Goal: Information Seeking & Learning: Learn about a topic

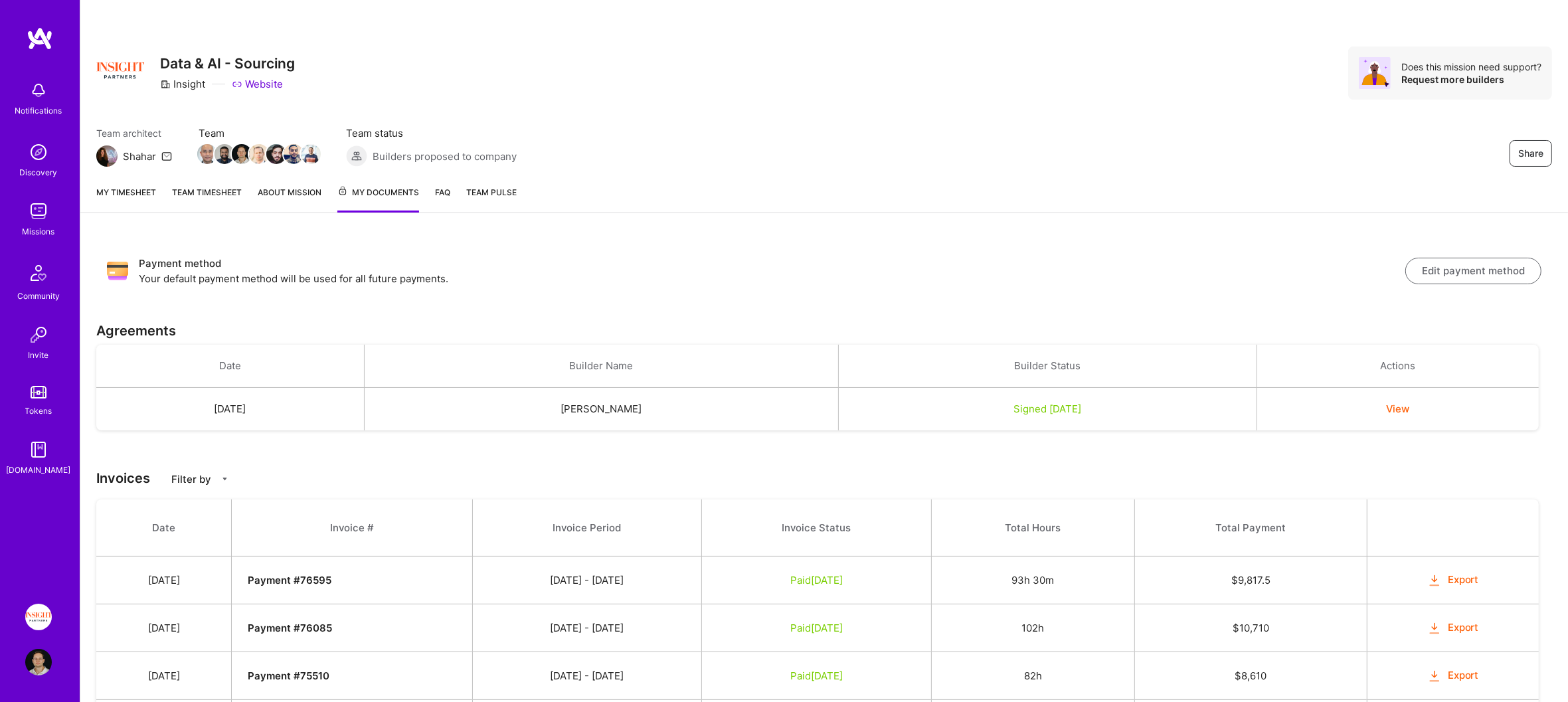
click at [35, 49] on img at bounding box center [40, 39] width 27 height 24
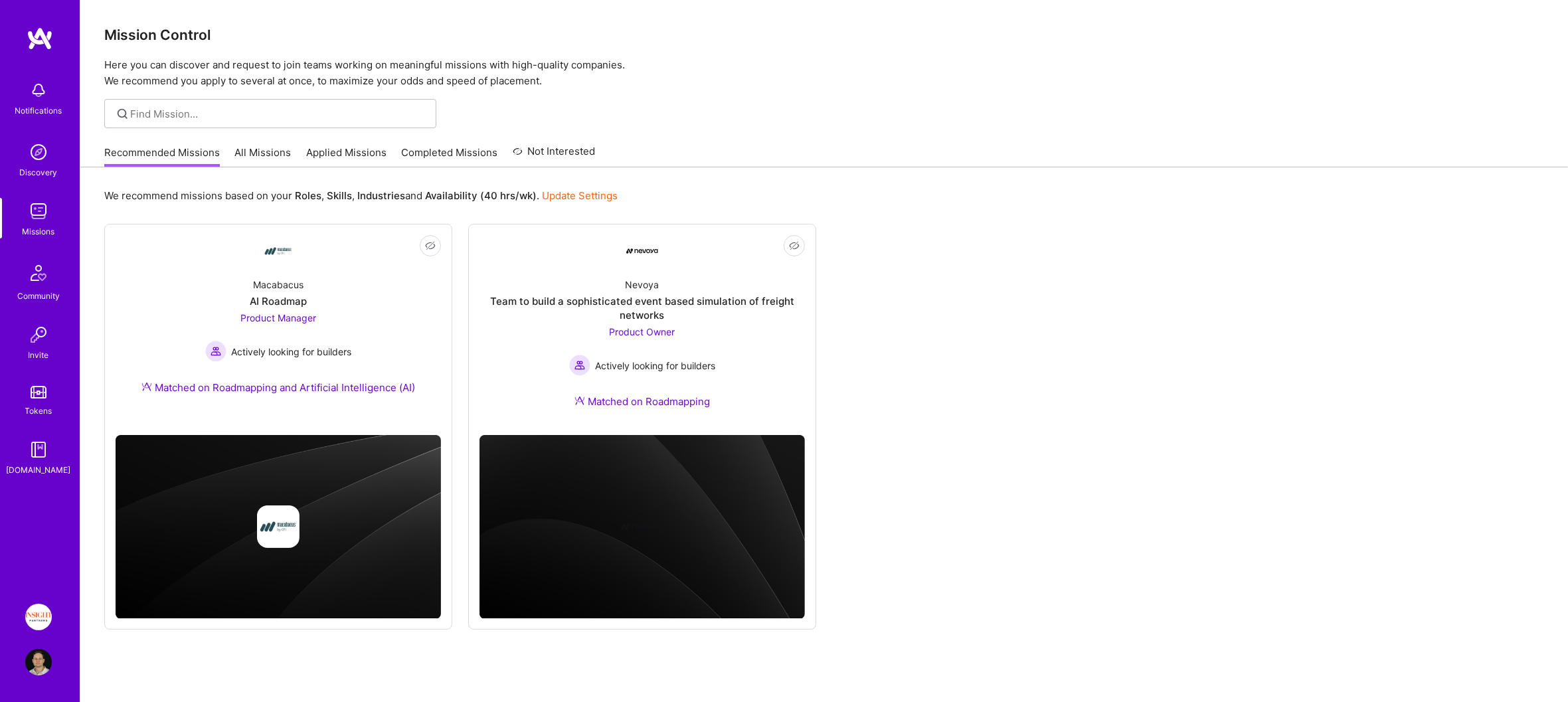
click at [44, 618] on img at bounding box center [39, 618] width 27 height 27
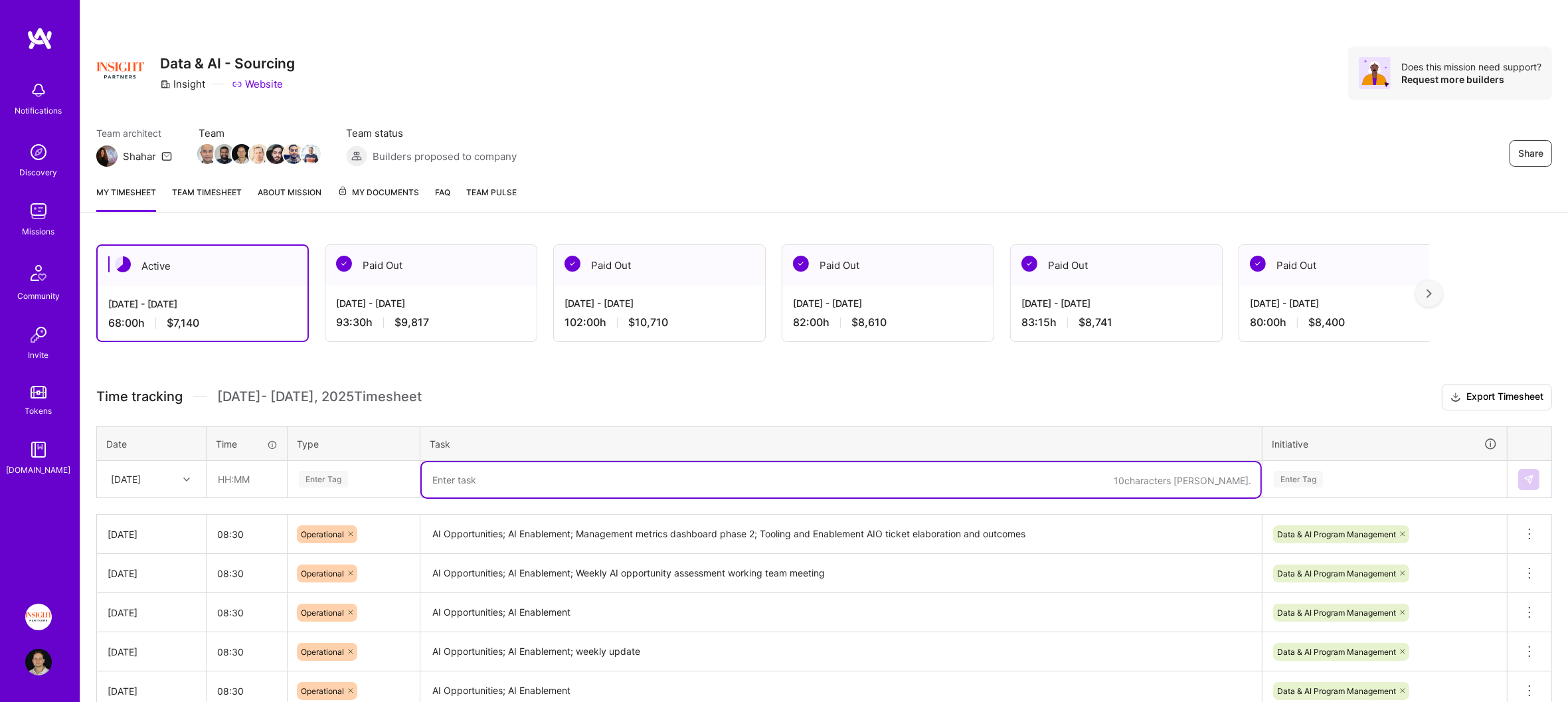
drag, startPoint x: 546, startPoint y: 477, endPoint x: 399, endPoint y: 491, distance: 147.7
click at [538, 479] on textarea at bounding box center [841, 479] width 839 height 35
paste textarea "AI Opportunities; AI Enablement; Management metrics dashboard phase 2"
type textarea "AI Opportunities; AI Enablement; Management metrics dashboard phase 2"
click at [392, 476] on div "Enter Tag" at bounding box center [354, 479] width 112 height 16
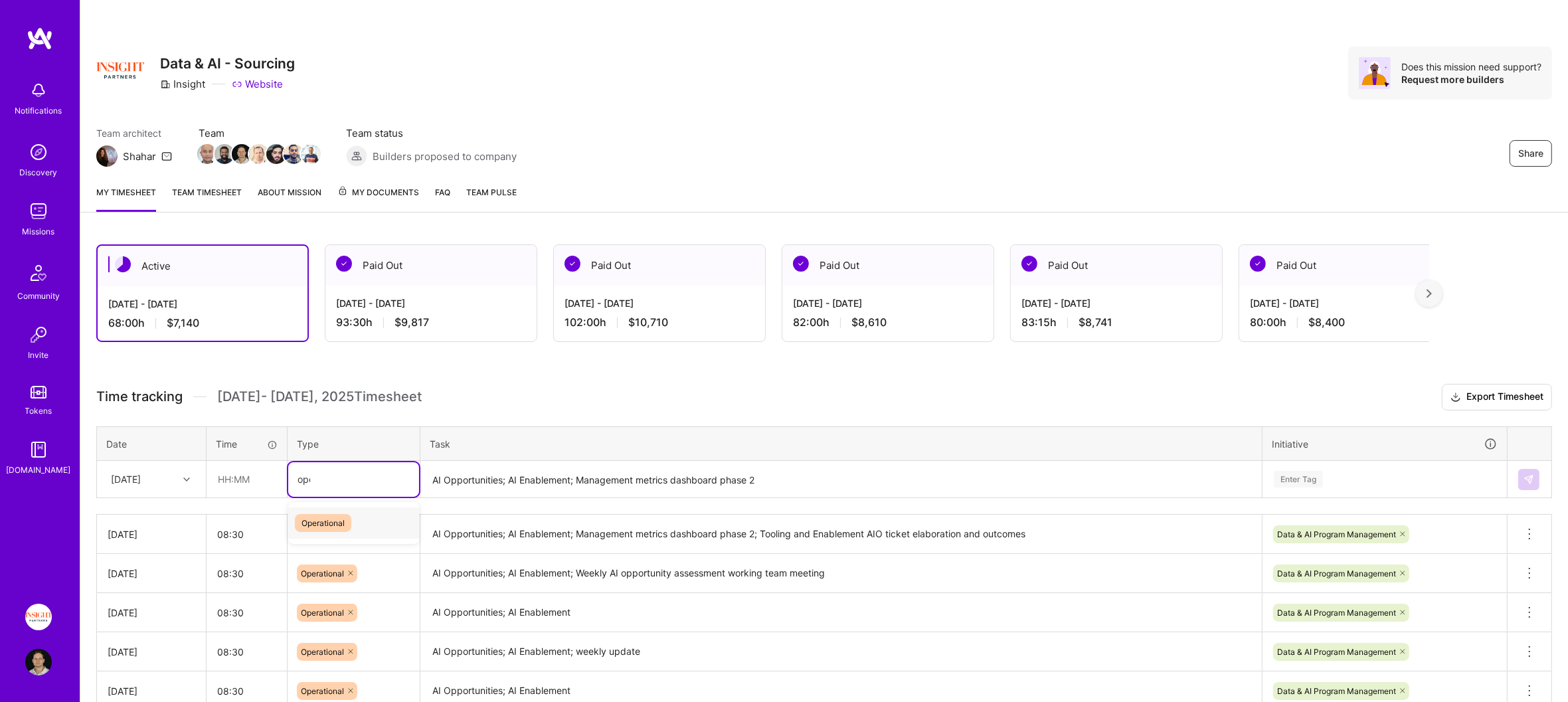
type input "oper"
click at [237, 476] on input "text" at bounding box center [247, 479] width 79 height 35
type input "08:30"
click at [170, 473] on div "[DATE]" at bounding box center [141, 479] width 74 height 22
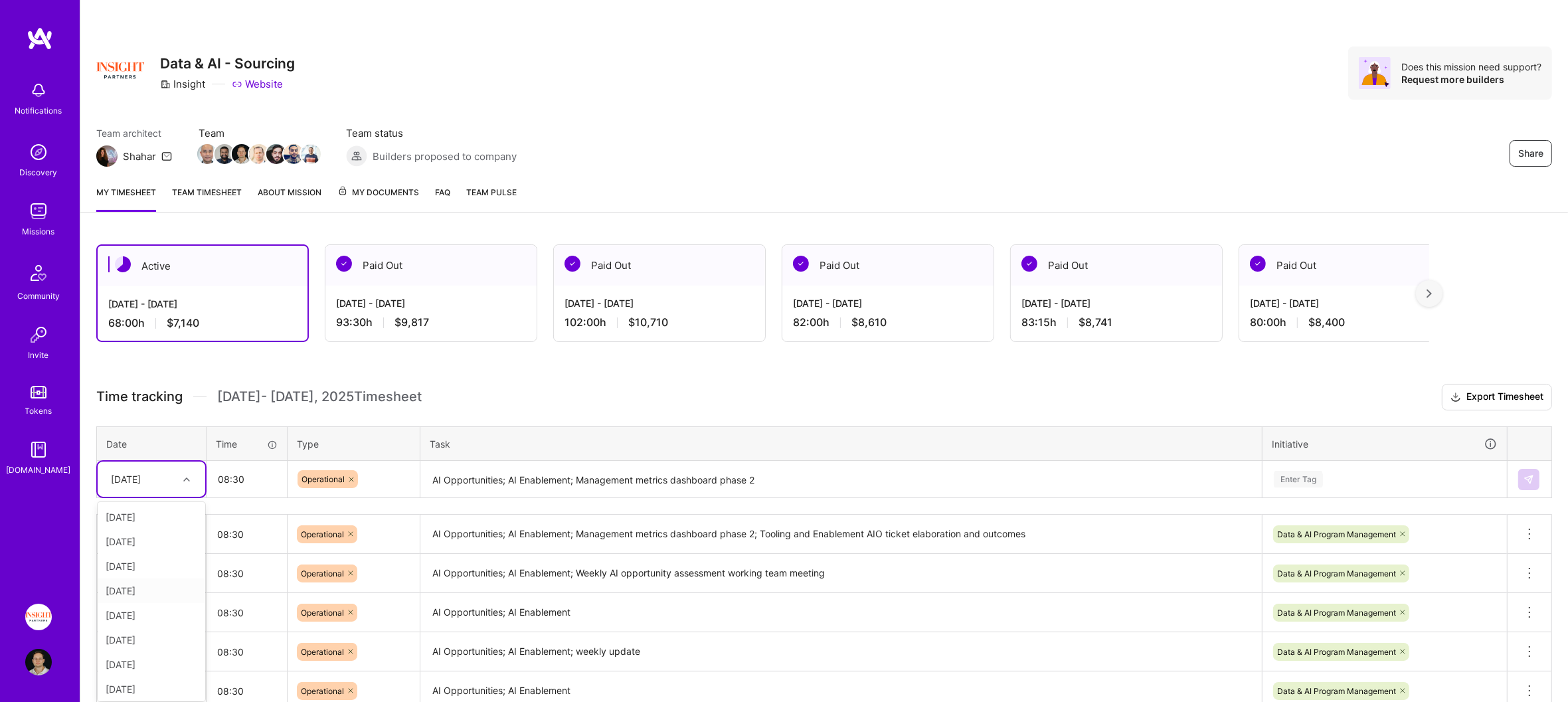
scroll to position [125, 0]
drag, startPoint x: 160, startPoint y: 683, endPoint x: 513, endPoint y: 616, distance: 359.3
click at [160, 683] on div "[DATE]" at bounding box center [152, 687] width 107 height 25
click at [1436, 476] on div "Enter Tag" at bounding box center [1384, 479] width 243 height 34
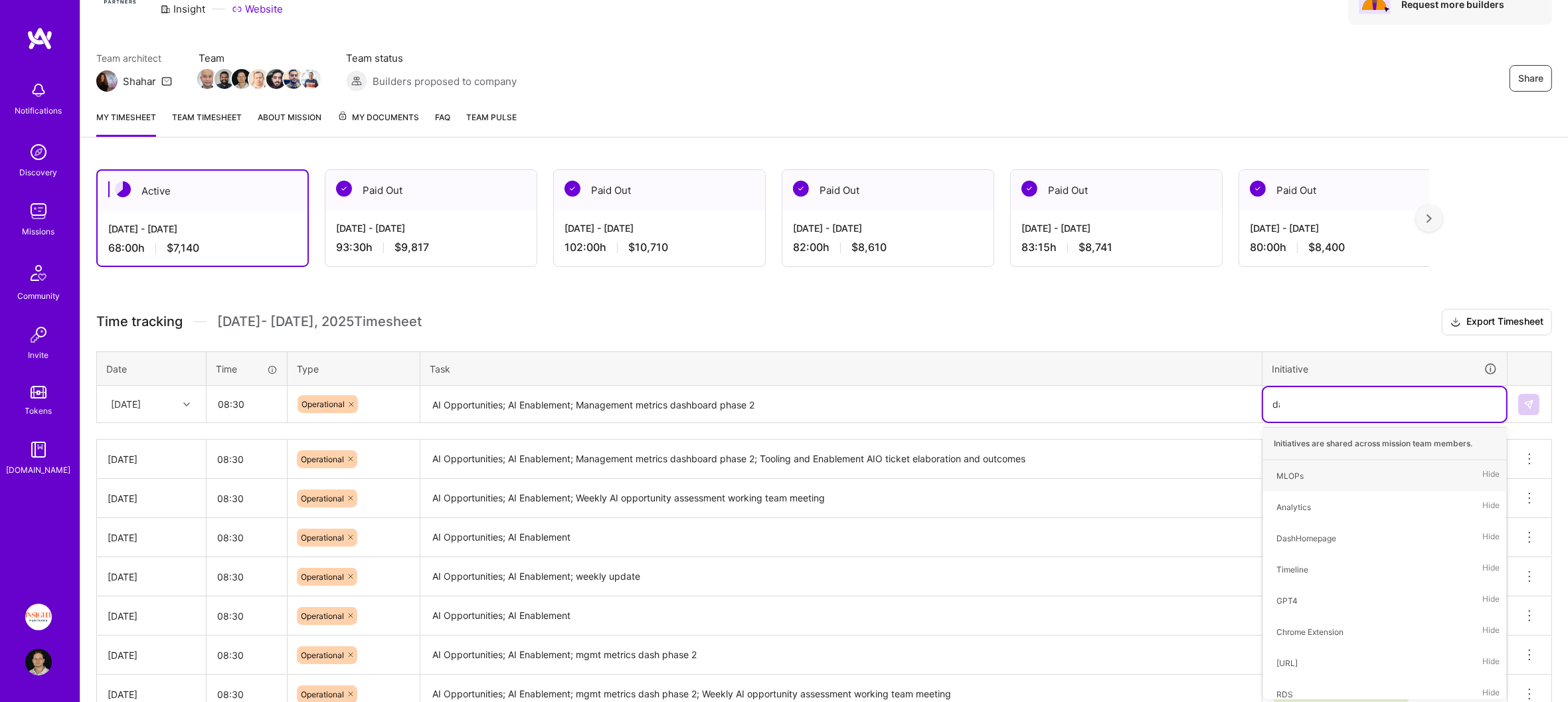
scroll to position [75, 0]
type input "data"
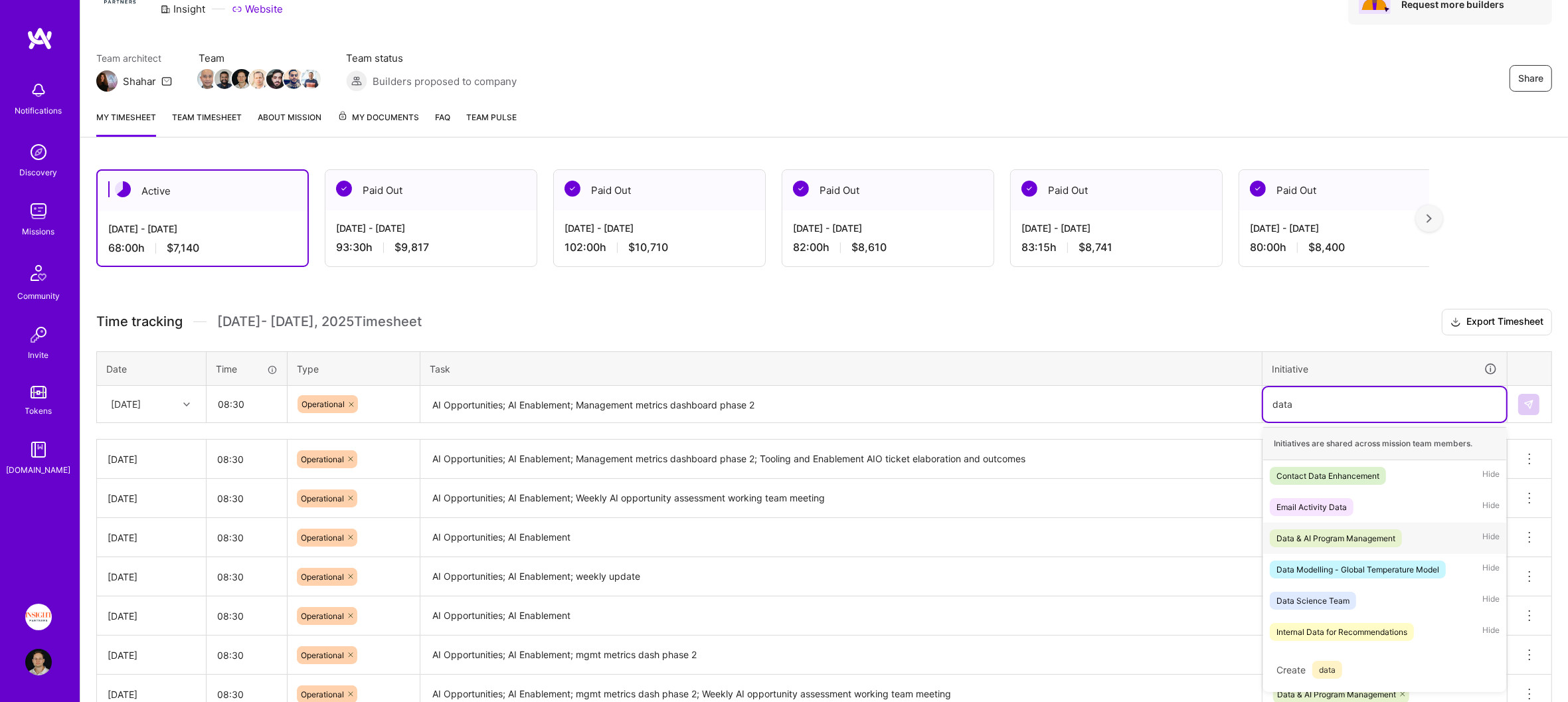
click at [1369, 532] on div "Data & AI Program Management" at bounding box center [1335, 538] width 119 height 14
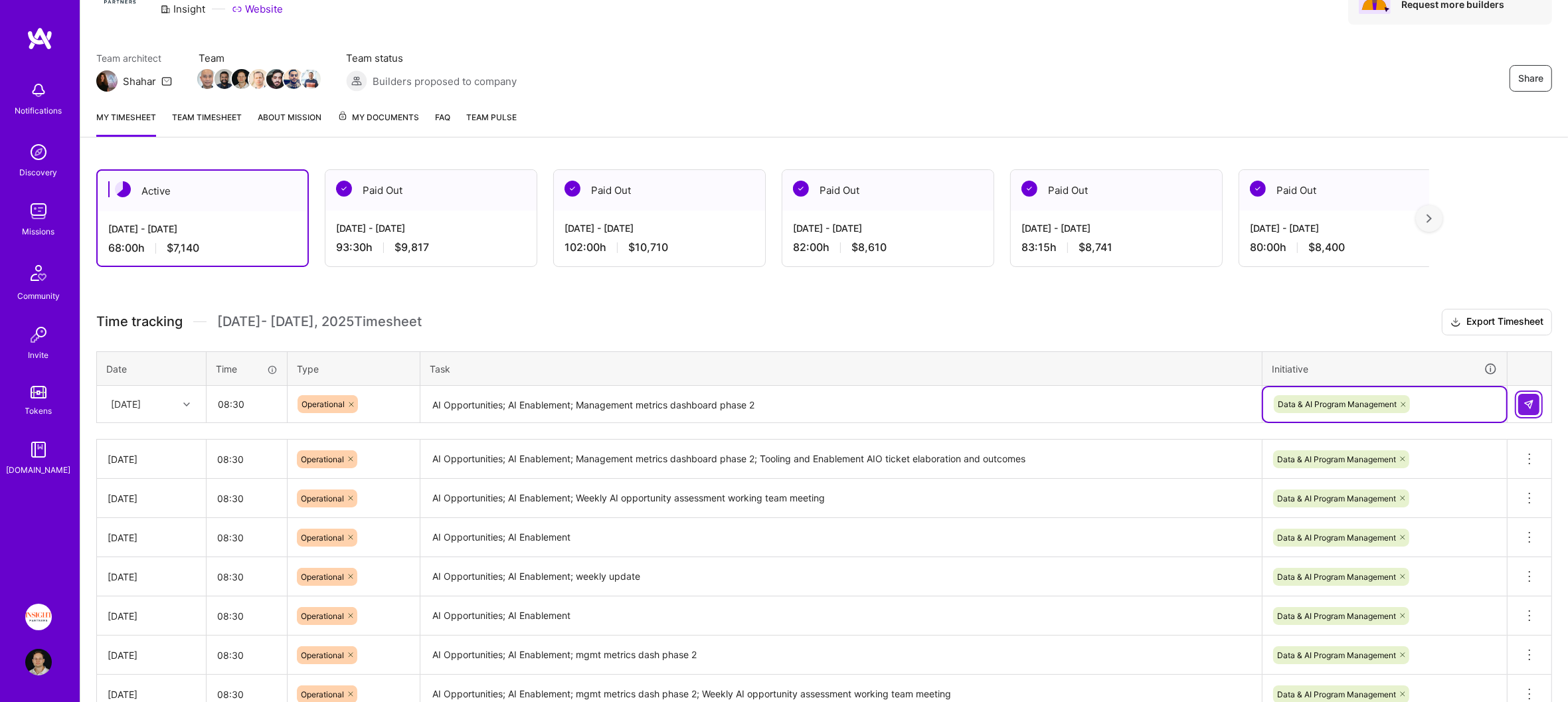
click at [1535, 400] on button at bounding box center [1528, 405] width 21 height 21
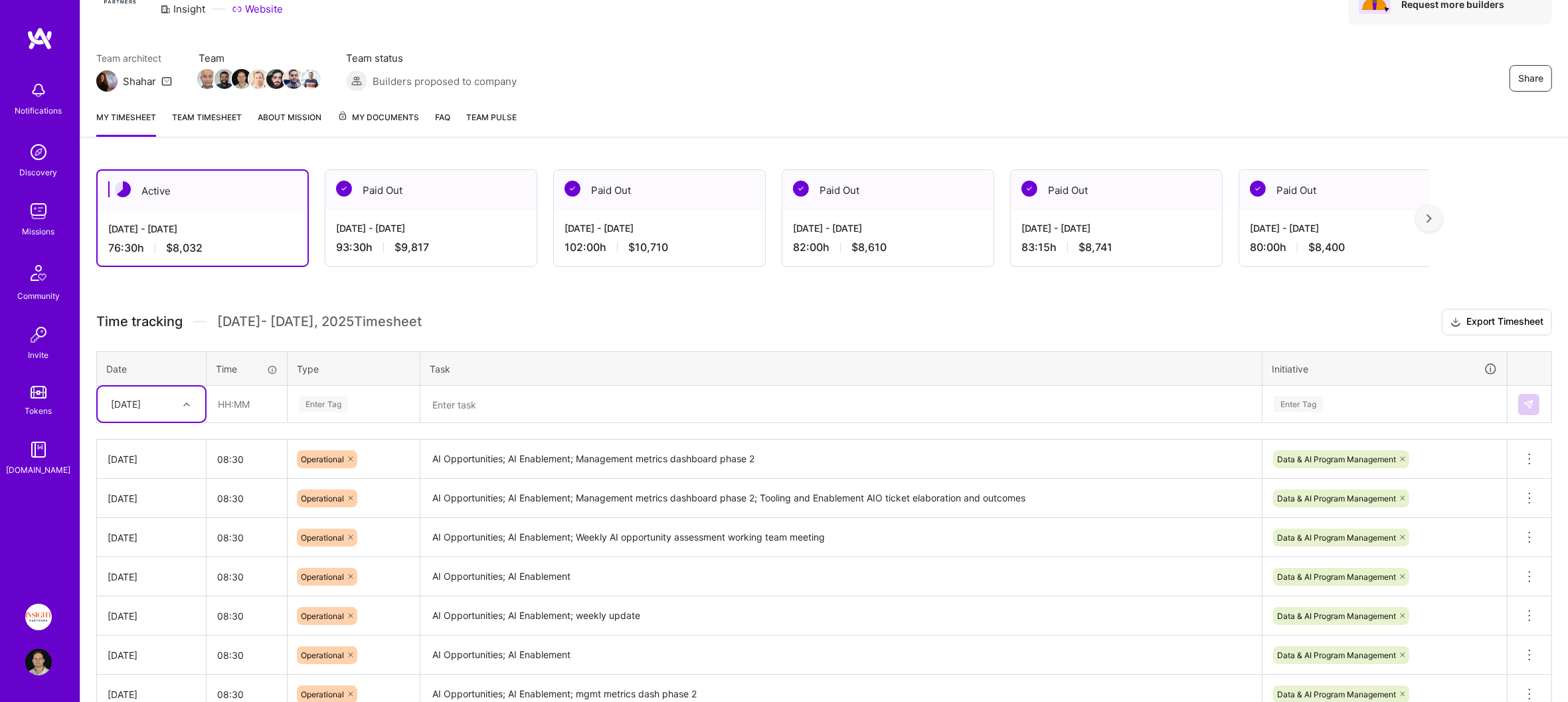
click at [33, 41] on img at bounding box center [40, 39] width 27 height 24
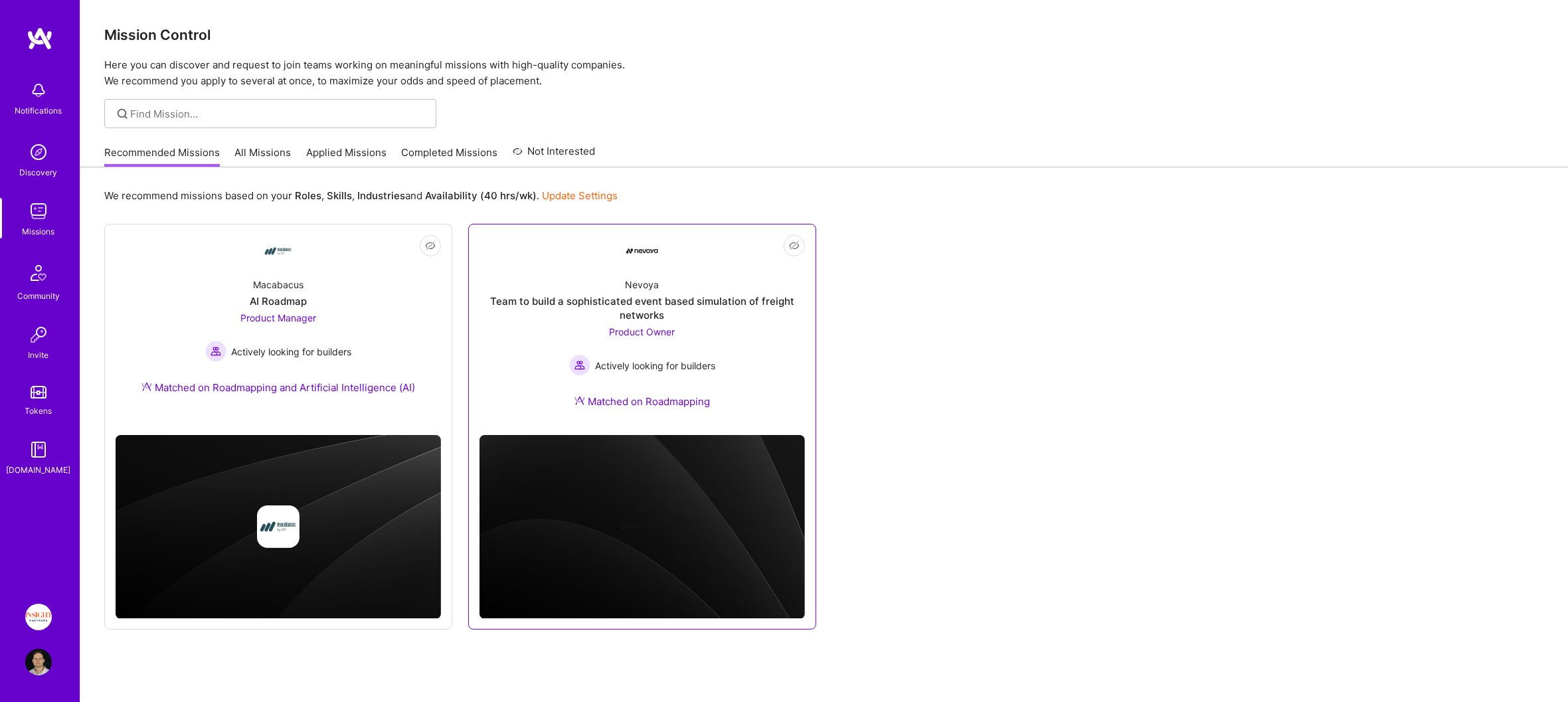
click at [542, 328] on div "Nevoya Team to build a sophisticated event based simulation of freight networks…" at bounding box center [642, 346] width 325 height 158
click at [255, 151] on link "All Missions" at bounding box center [263, 156] width 57 height 22
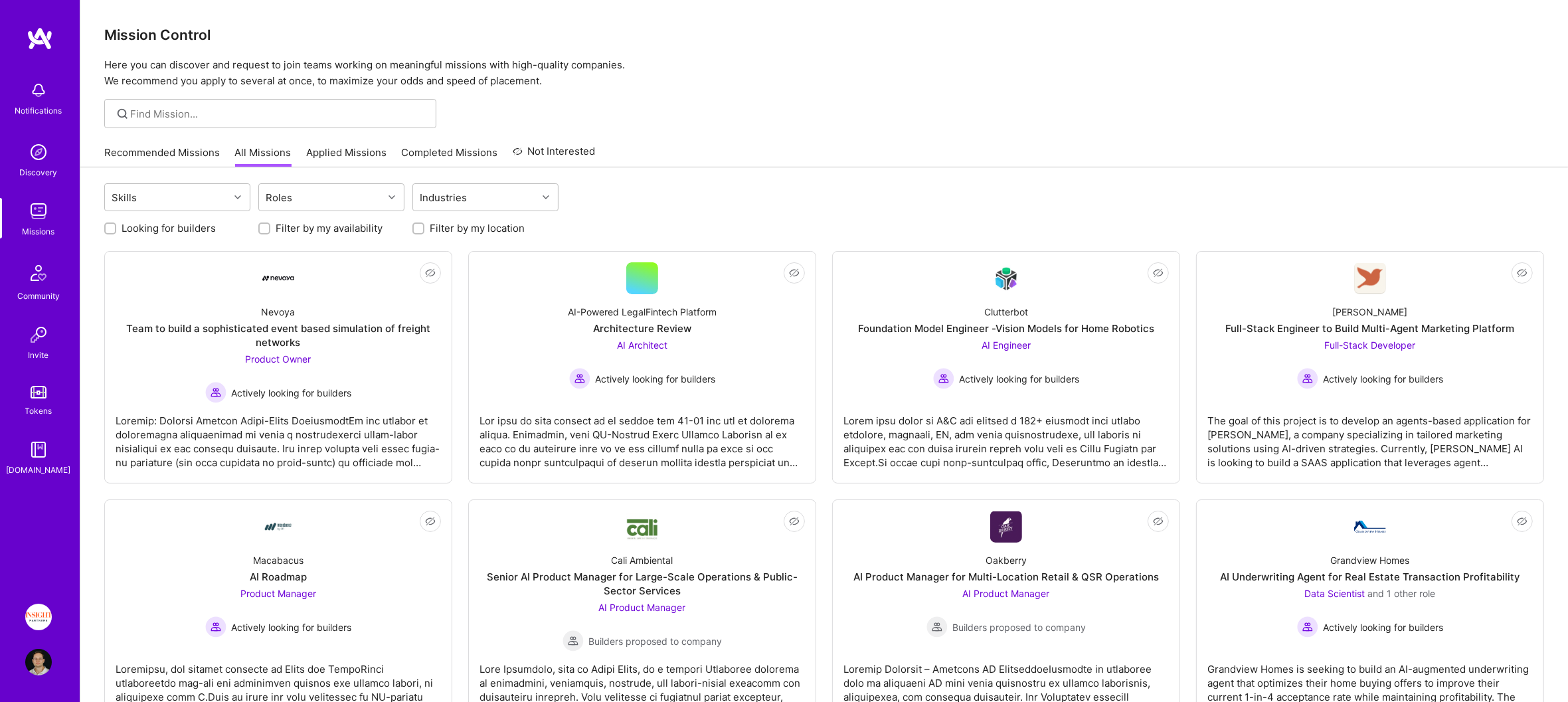
click at [174, 229] on label "Looking for builders" at bounding box center [169, 228] width 94 height 14
click at [116, 229] on input "Looking for builders" at bounding box center [111, 229] width 9 height 9
checkbox input "true"
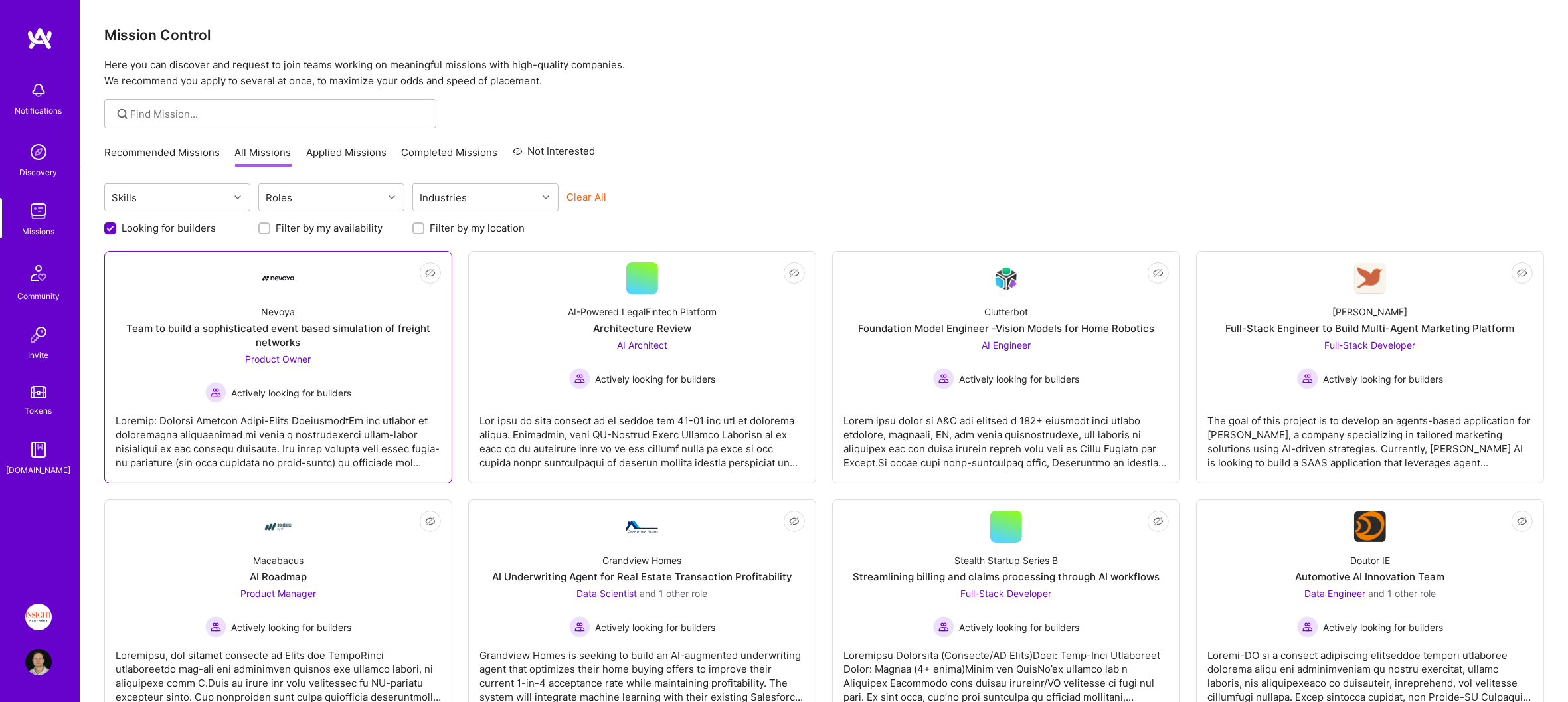
click at [435, 379] on div "Nevoya Team to build a sophisticated event based simulation of freight networks…" at bounding box center [278, 349] width 325 height 109
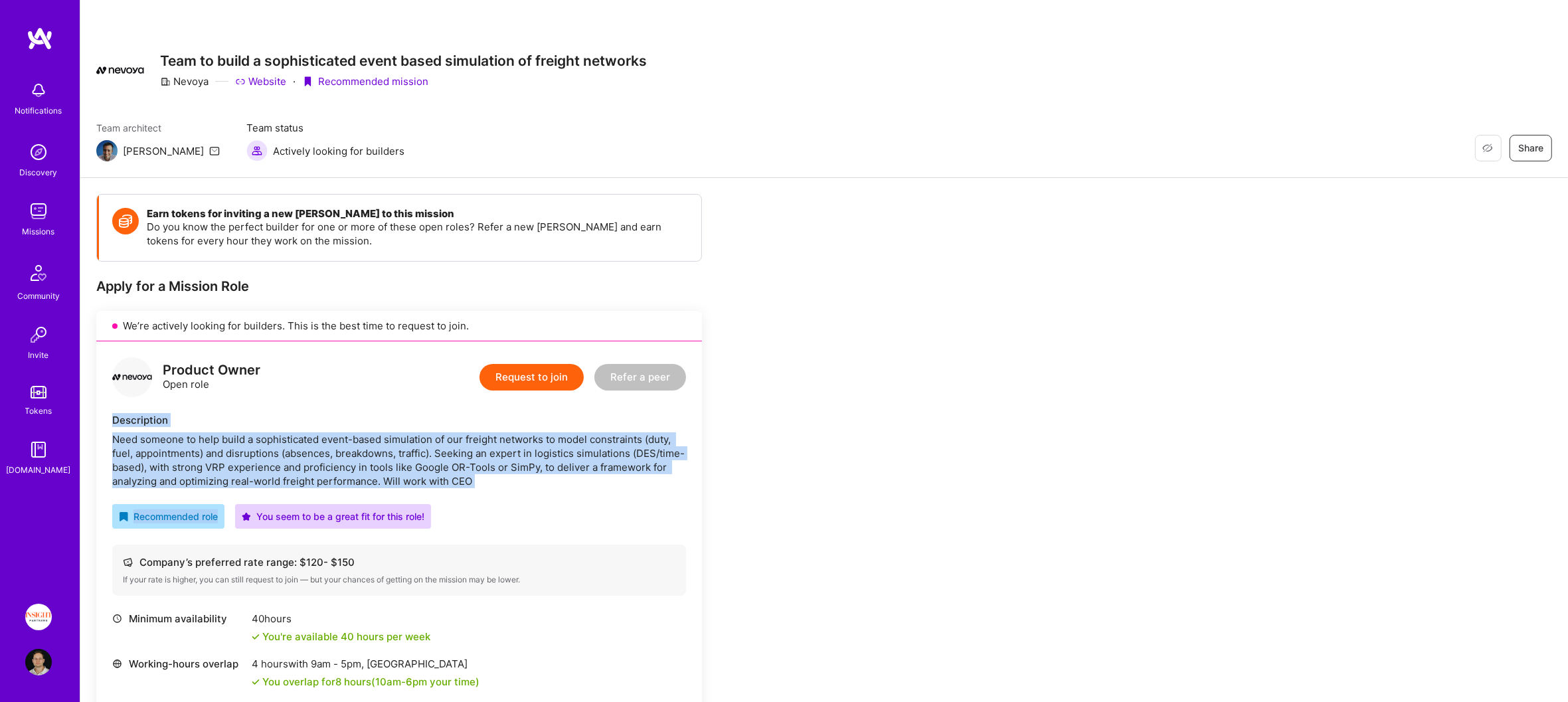
drag, startPoint x: 521, startPoint y: 462, endPoint x: 466, endPoint y: 414, distance: 73.0
click at [466, 413] on div "Product Owner Open role Request to join Refer a peer Description Need someone t…" at bounding box center [399, 562] width 605 height 441
click at [466, 414] on div "Description" at bounding box center [399, 420] width 574 height 14
drag, startPoint x: 470, startPoint y: 414, endPoint x: 498, endPoint y: 481, distance: 72.6
click at [498, 481] on div "Description Need someone to help build a sophisticated event-based simulation o…" at bounding box center [399, 450] width 574 height 75
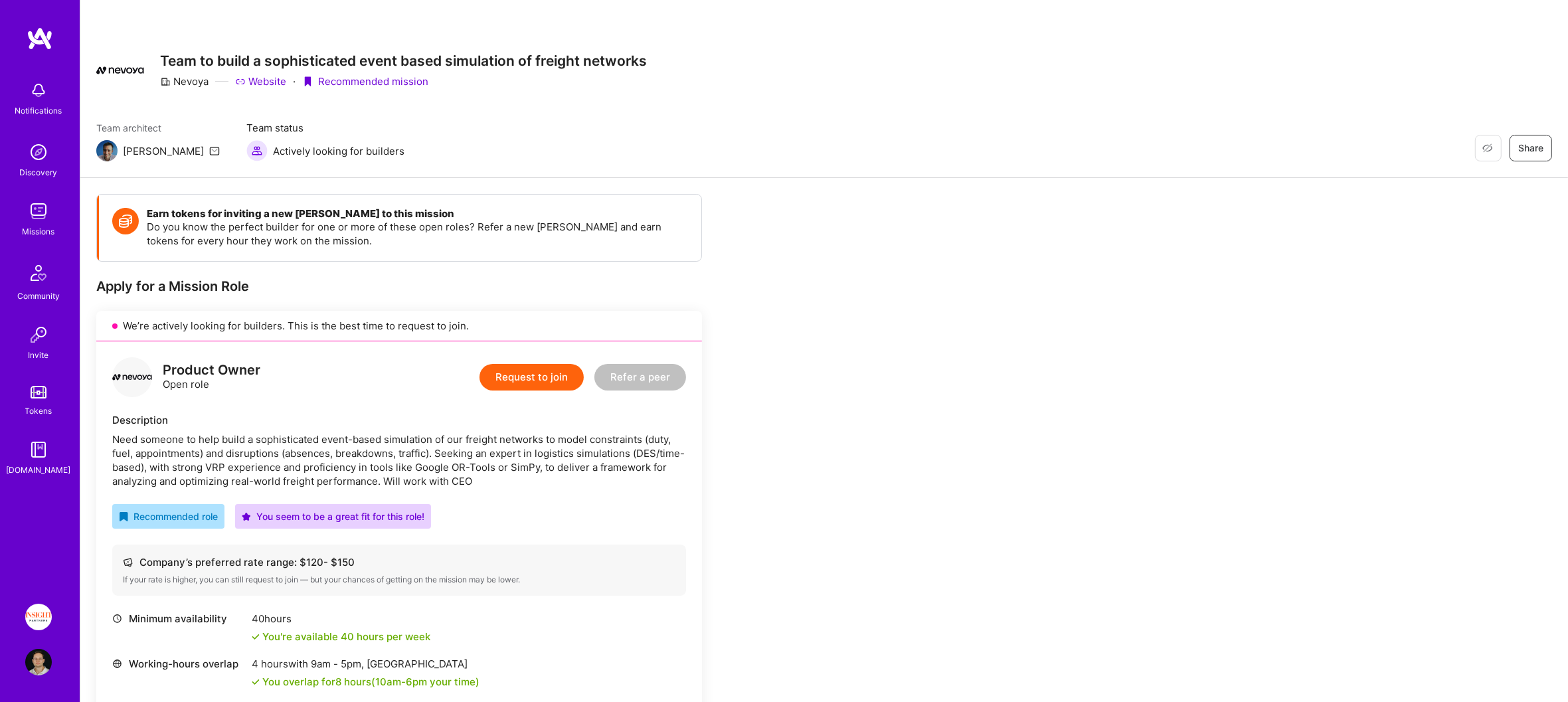
click at [498, 480] on div "Need someone to help build a sophisticated event-based simulation of our freigh…" at bounding box center [399, 460] width 574 height 56
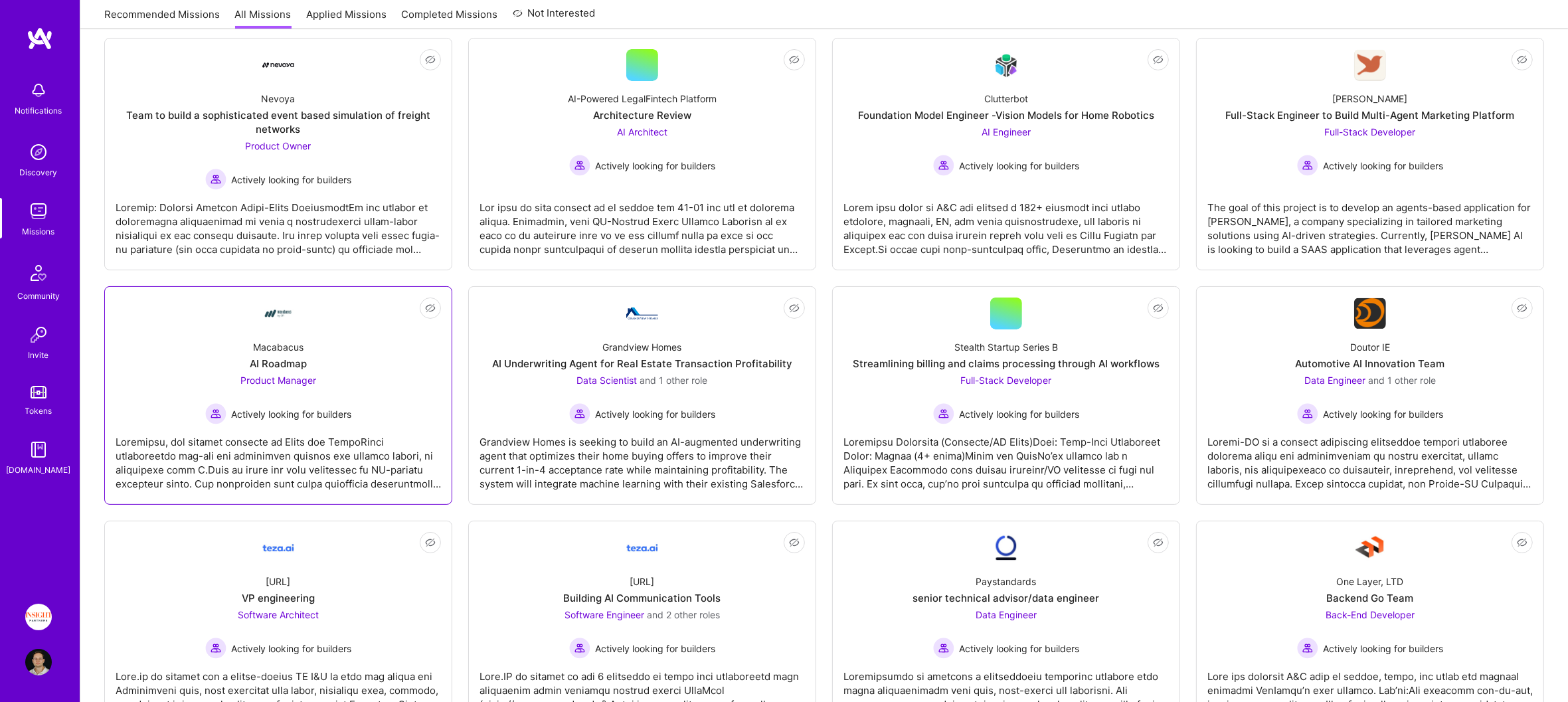
scroll to position [312, 0]
